Goal: Task Accomplishment & Management: Use online tool/utility

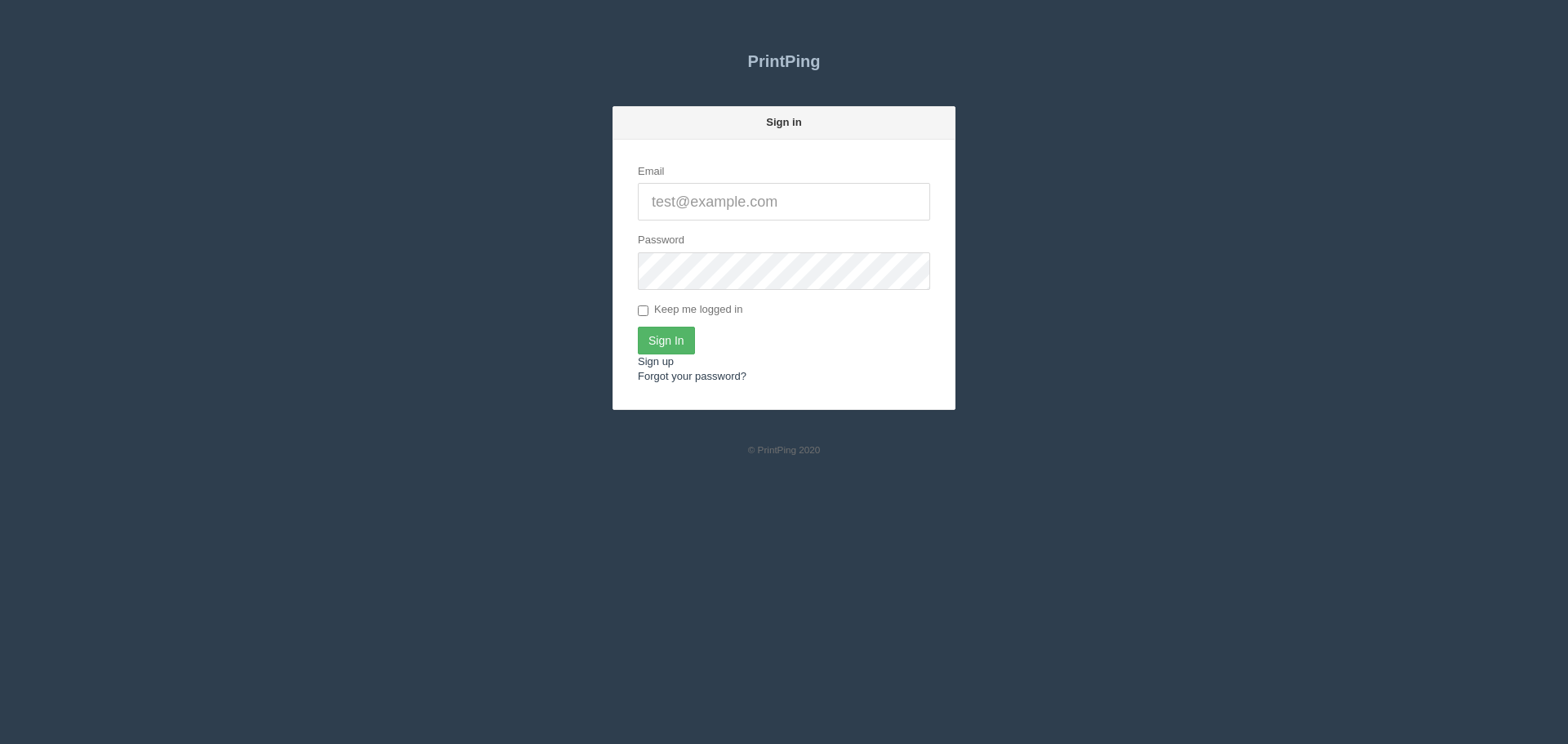
type input "[PERSON_NAME][EMAIL_ADDRESS][DOMAIN_NAME]"
click at [672, 339] on input "Sign In" at bounding box center [666, 340] width 57 height 28
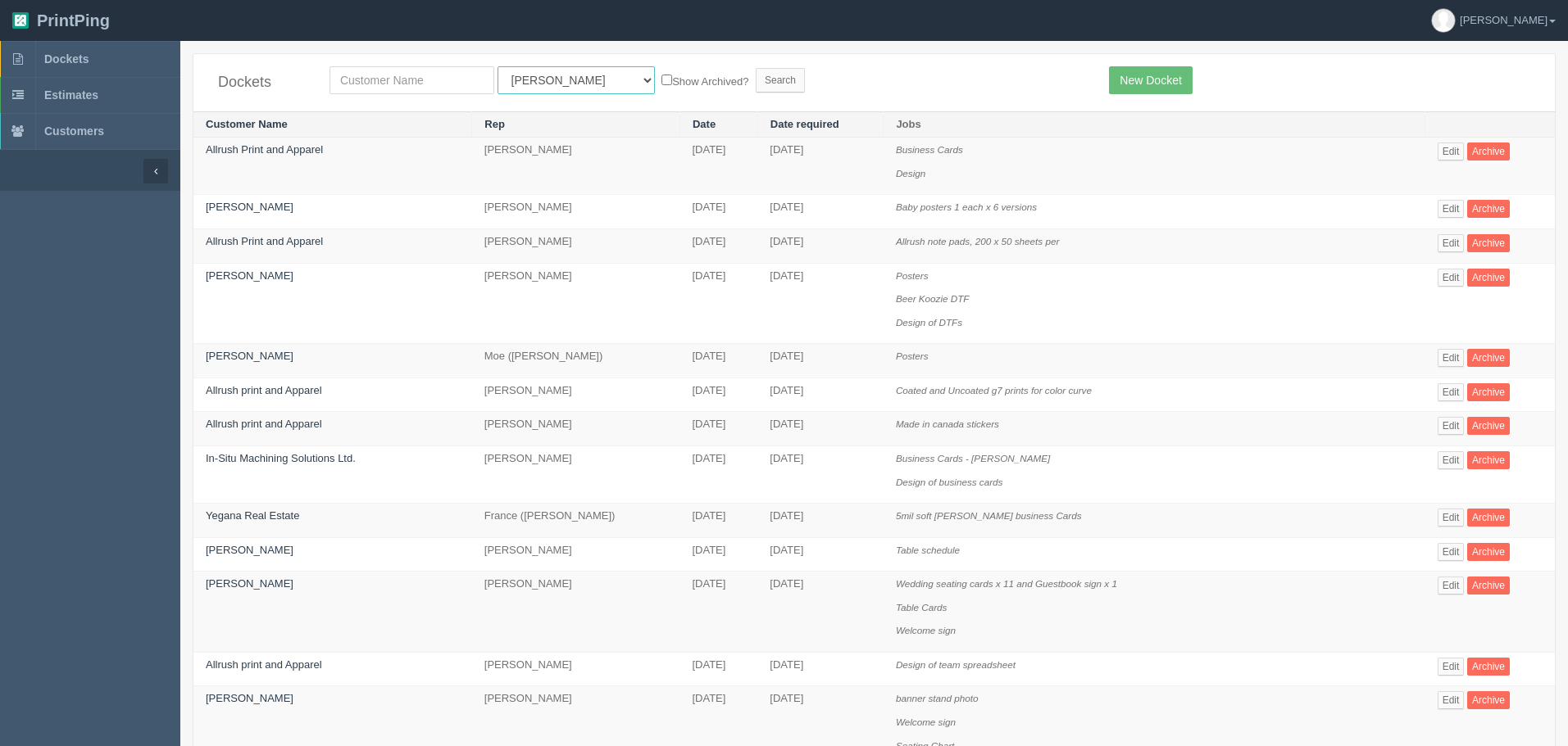
click at [556, 81] on select "All Users [PERSON_NAME] Test 1 [PERSON_NAME] [PERSON_NAME] [PERSON_NAME] France…" at bounding box center [576, 80] width 158 height 28
select select "46"
click at [497, 66] on select "All Users [PERSON_NAME] Test 1 [PERSON_NAME] [PERSON_NAME] [PERSON_NAME] France…" at bounding box center [576, 80] width 158 height 28
click at [456, 86] on input "text" at bounding box center [412, 80] width 165 height 28
type input "Fall"
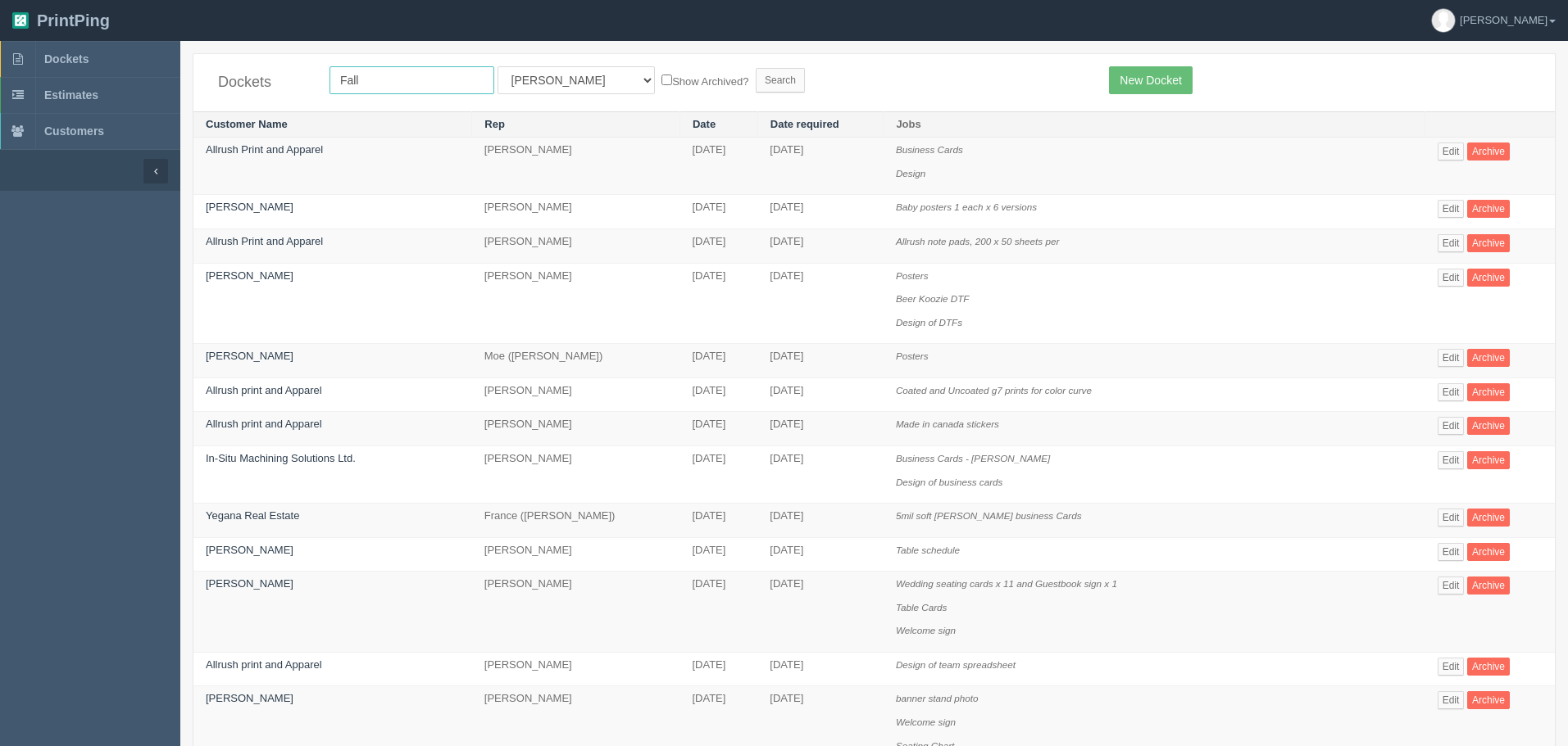
click at [755, 68] on input "Search" at bounding box center [780, 80] width 49 height 24
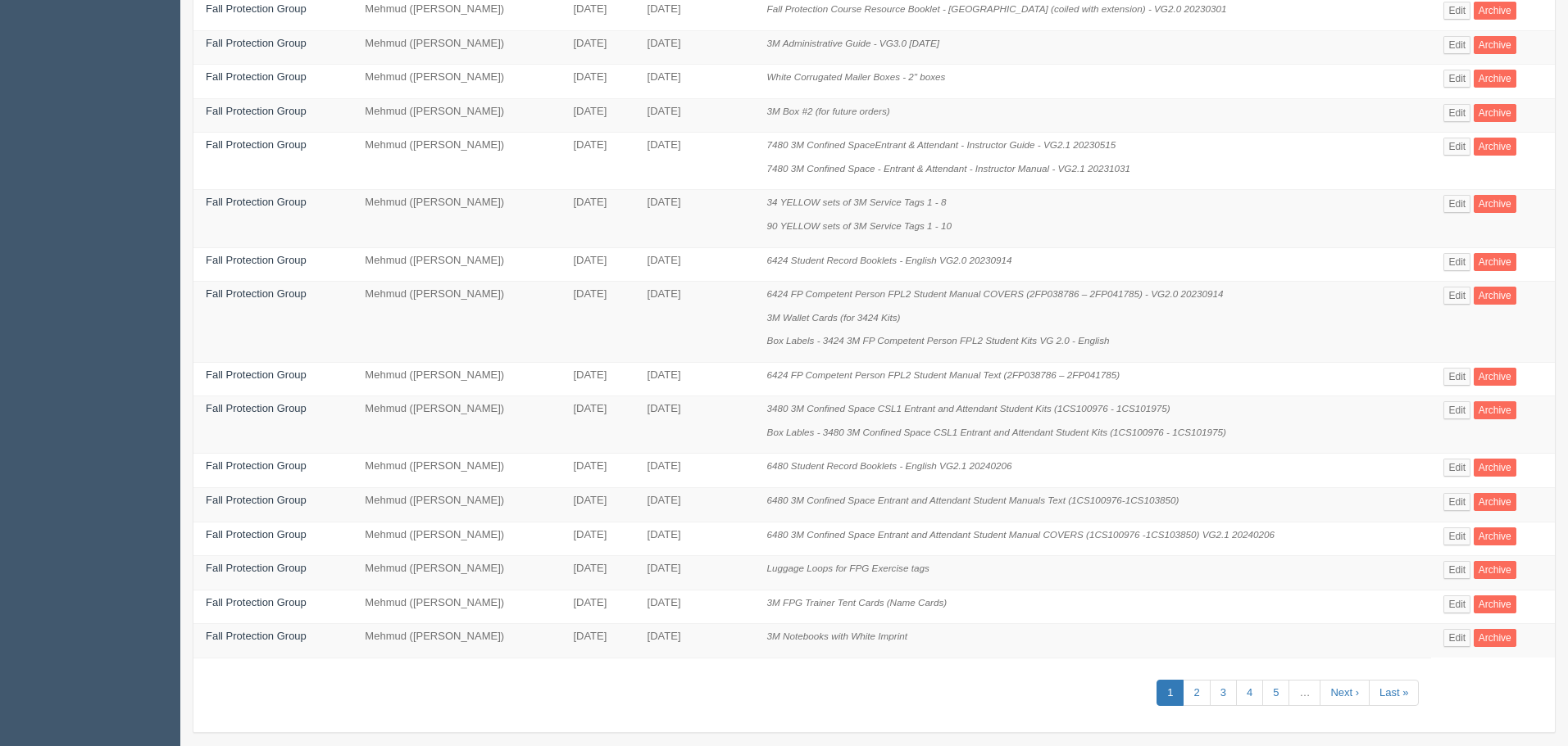
scroll to position [696, 0]
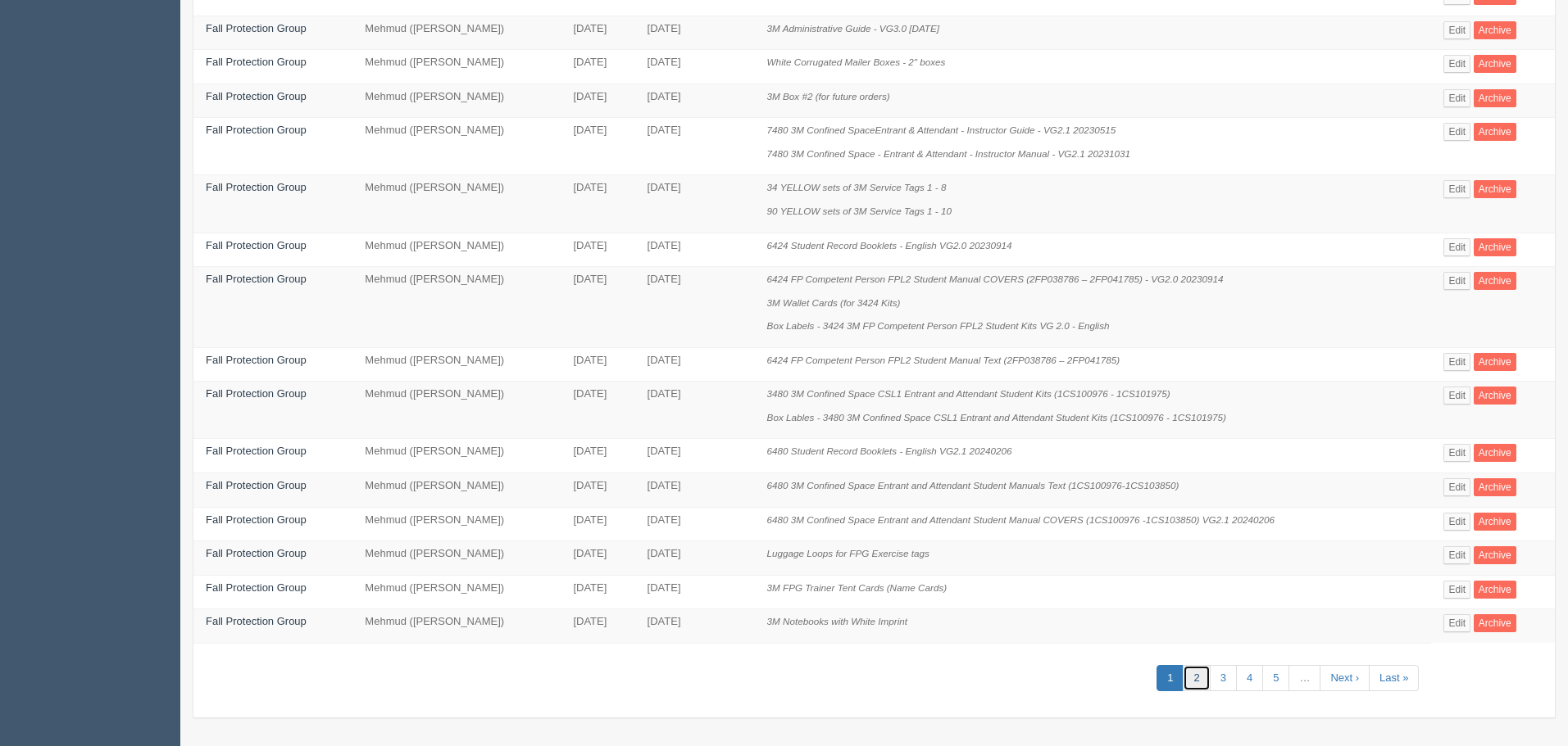
click at [1202, 672] on link "2" at bounding box center [1196, 679] width 27 height 27
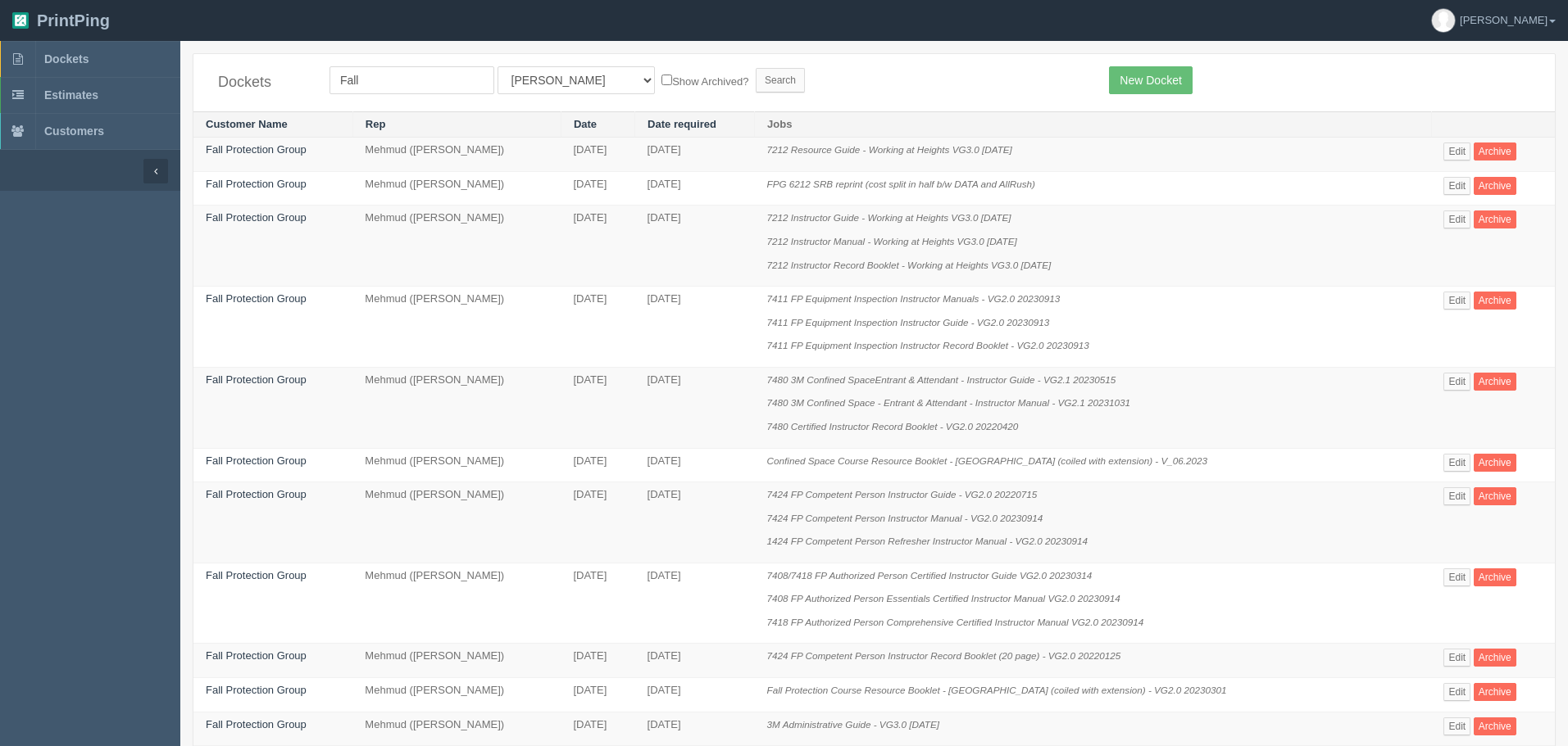
scroll to position [696, 0]
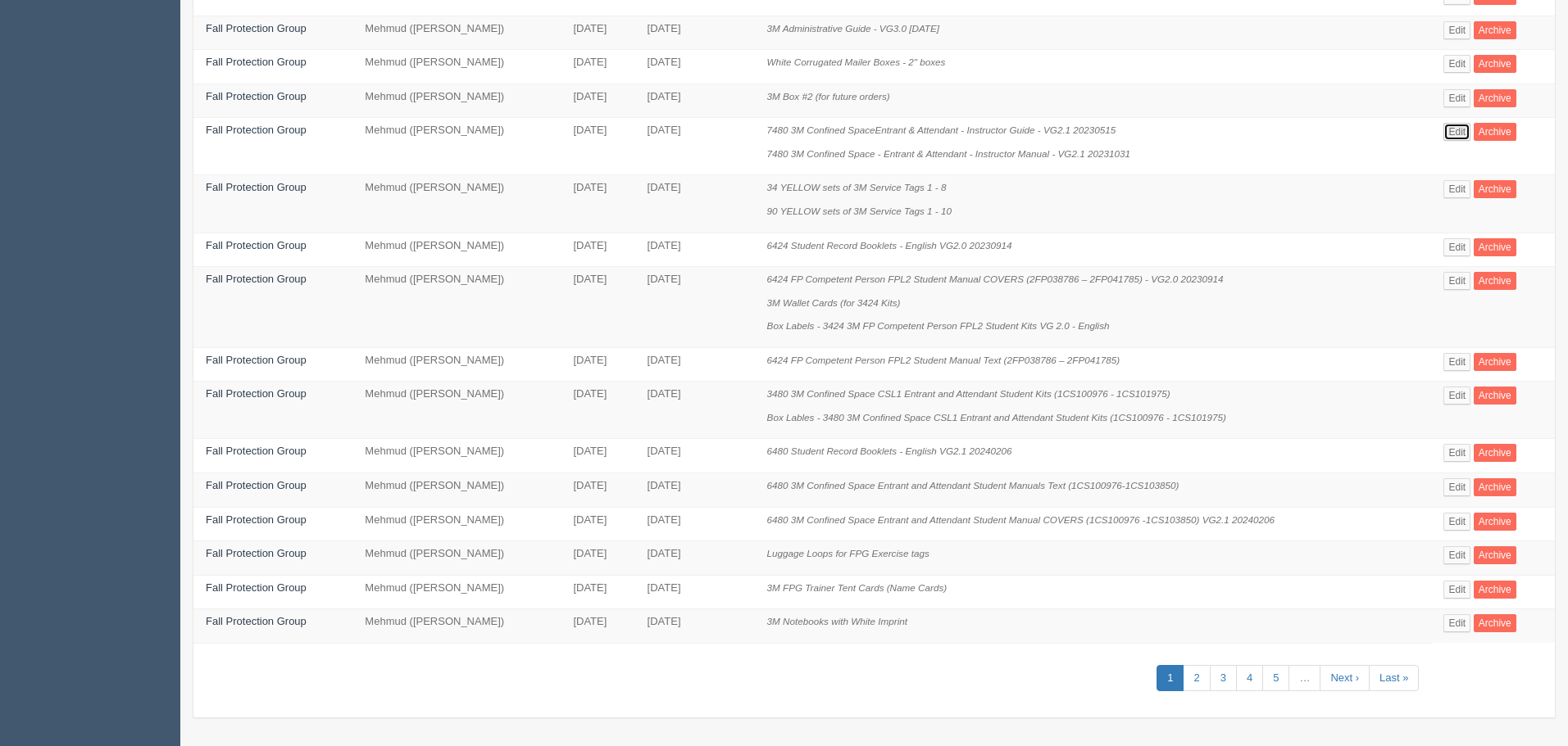
click at [1451, 131] on link "Edit" at bounding box center [1457, 132] width 27 height 18
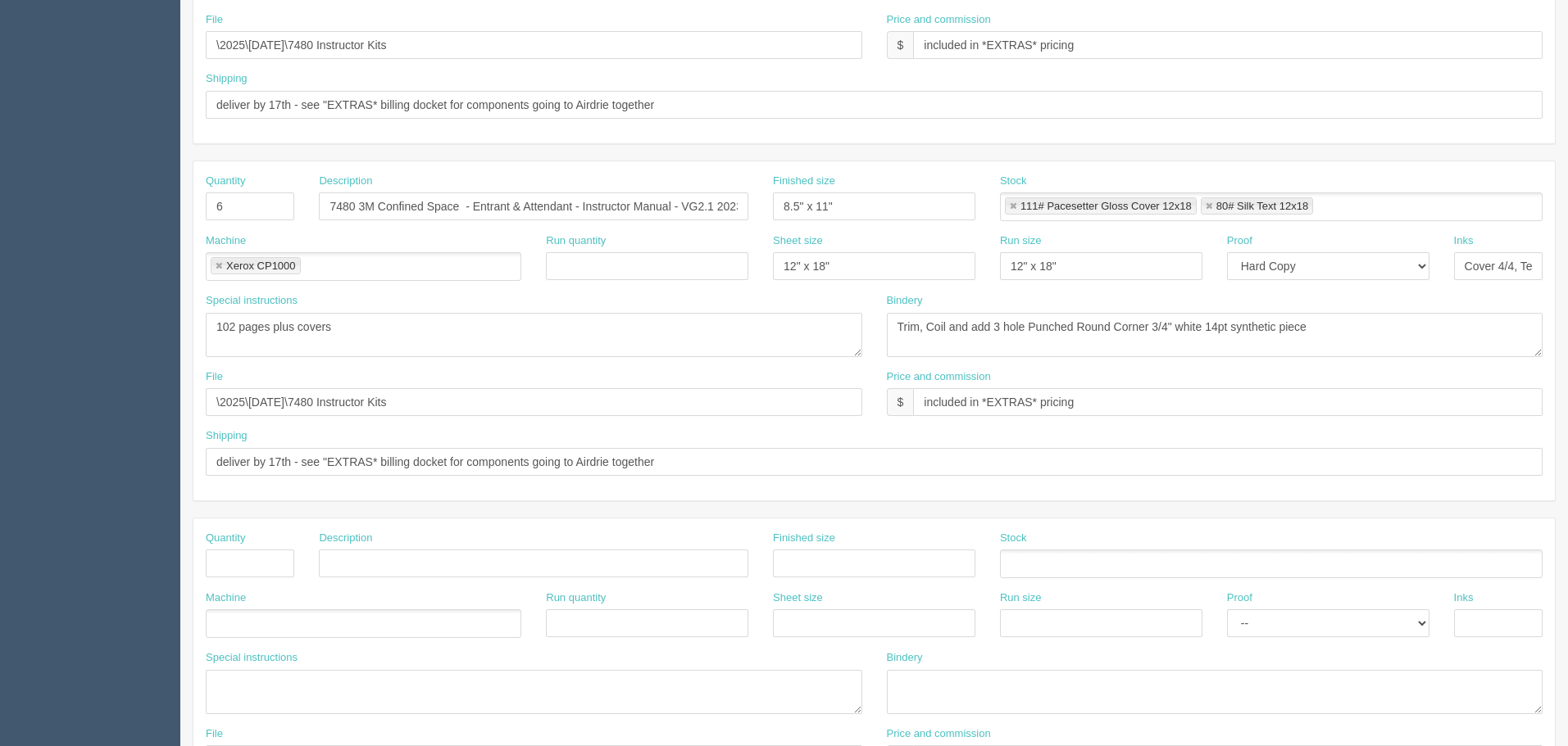
scroll to position [249, 0]
